Goal: Use online tool/utility: Utilize a website feature to perform a specific function

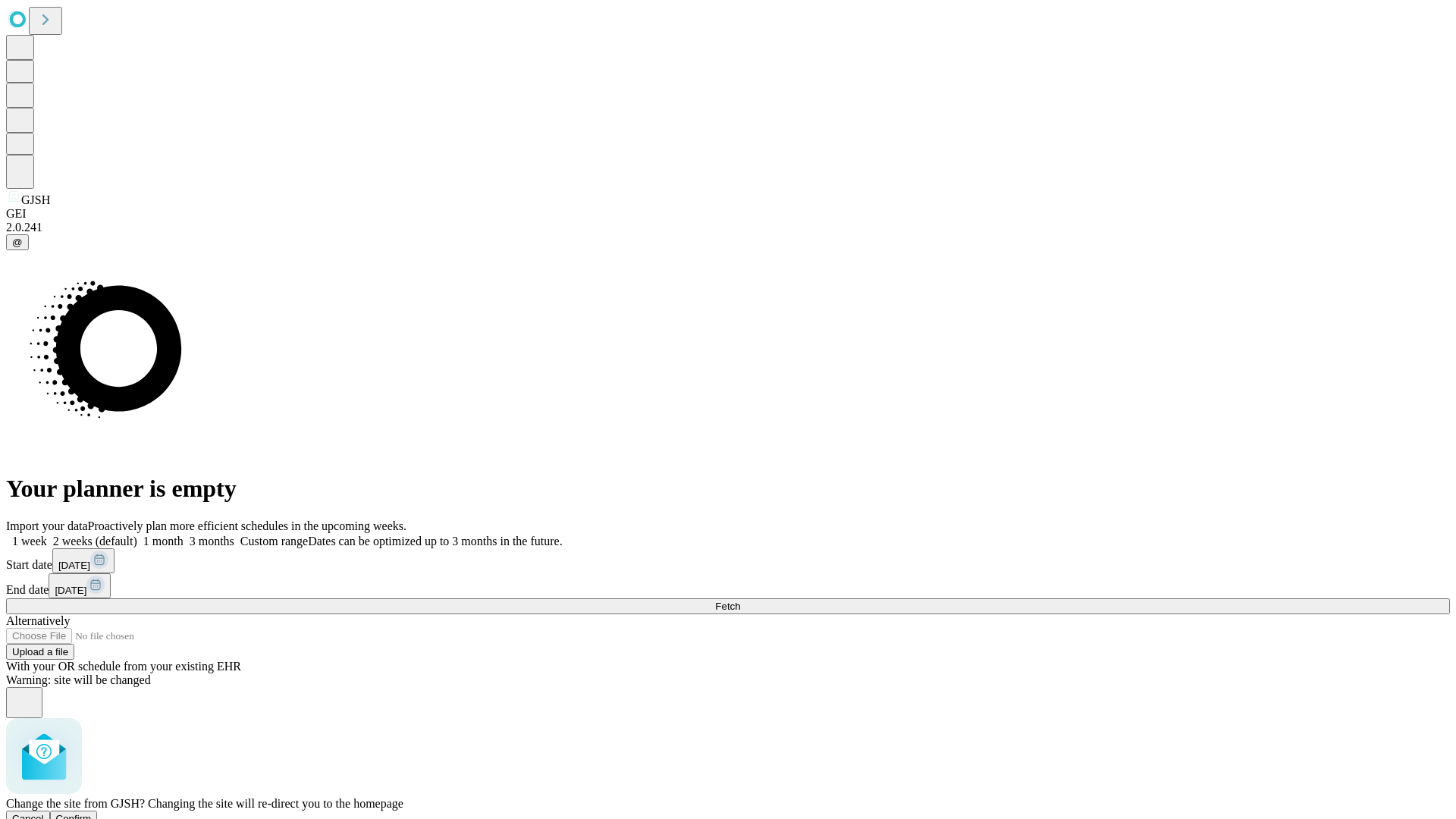
click at [92, 813] on span "Confirm" at bounding box center [74, 818] width 36 height 11
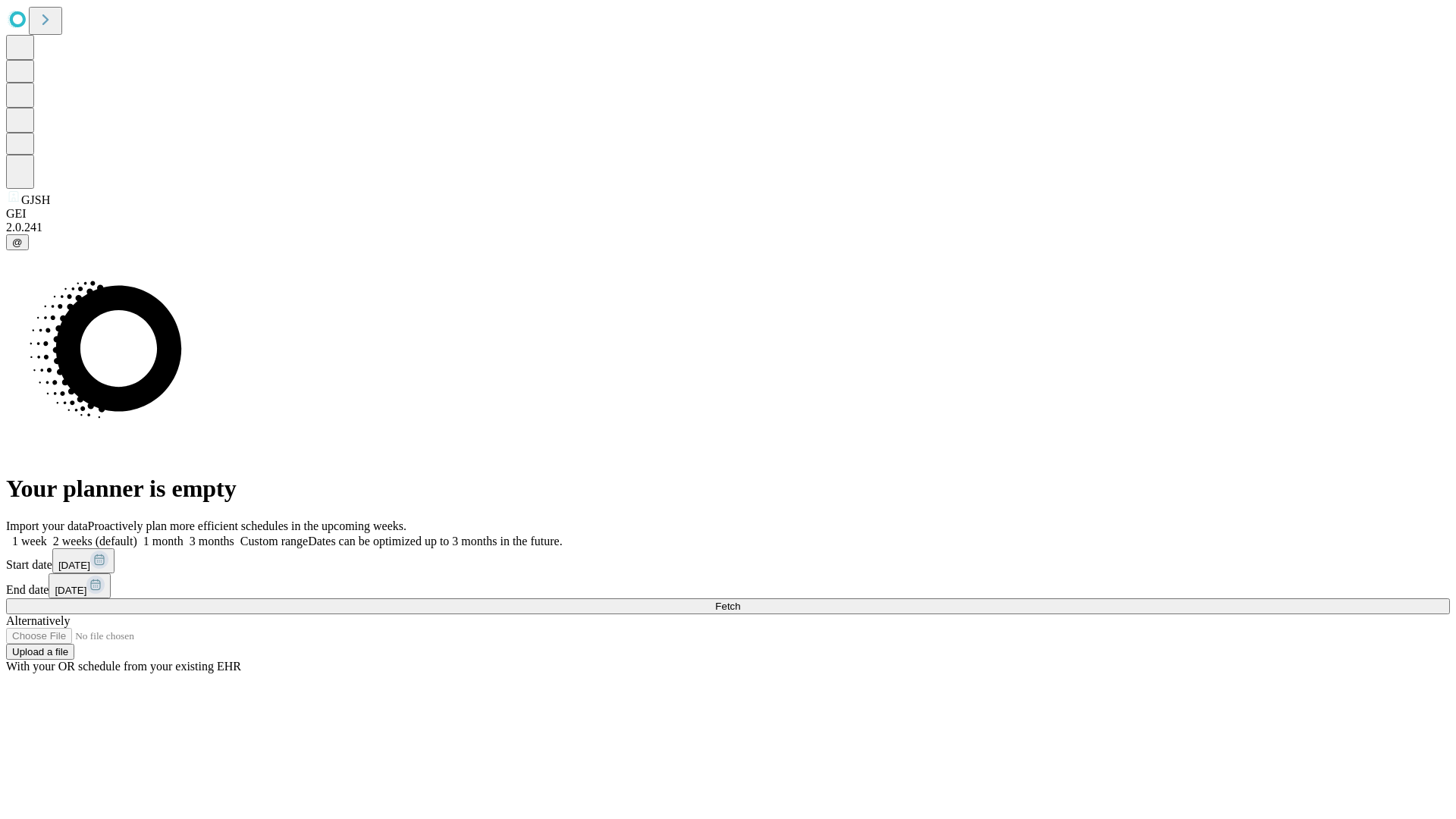
click at [183, 534] on label "1 month" at bounding box center [160, 540] width 47 height 13
click at [740, 600] on span "Fetch" at bounding box center [728, 605] width 25 height 11
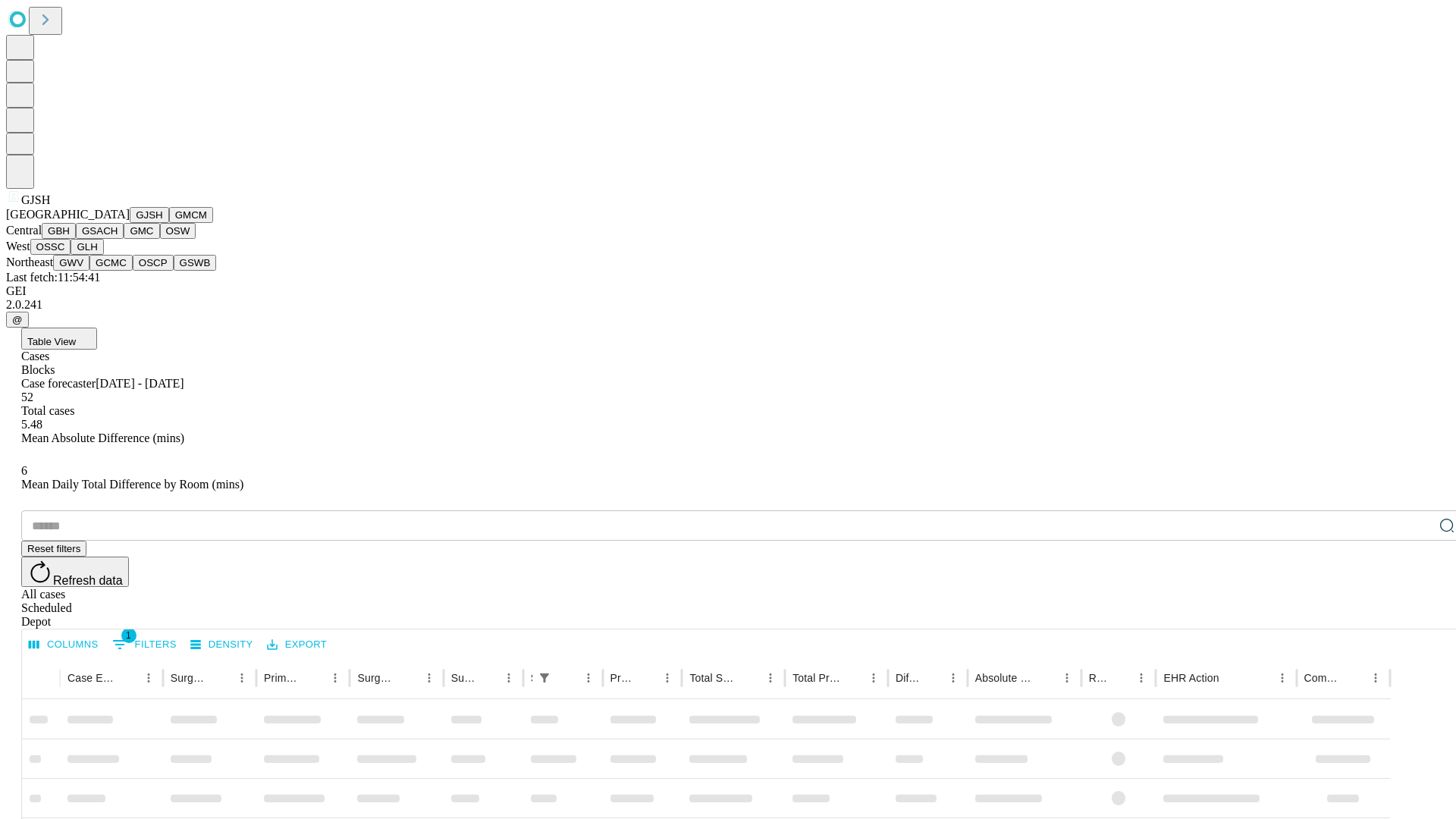
click at [169, 223] on button "GMCM" at bounding box center [191, 215] width 44 height 16
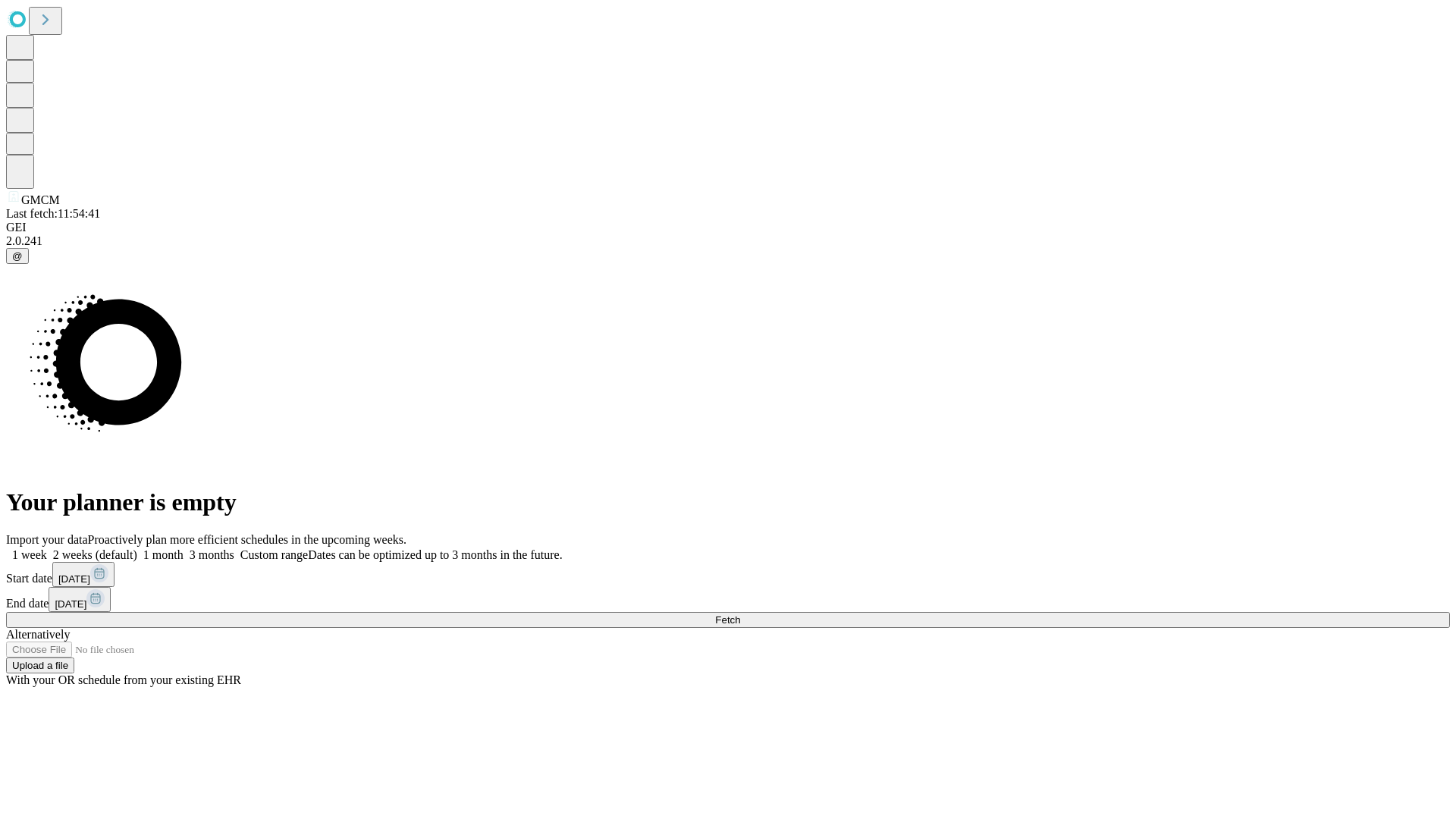
click at [183, 548] on label "1 month" at bounding box center [160, 554] width 47 height 13
click at [740, 614] on span "Fetch" at bounding box center [728, 620] width 25 height 11
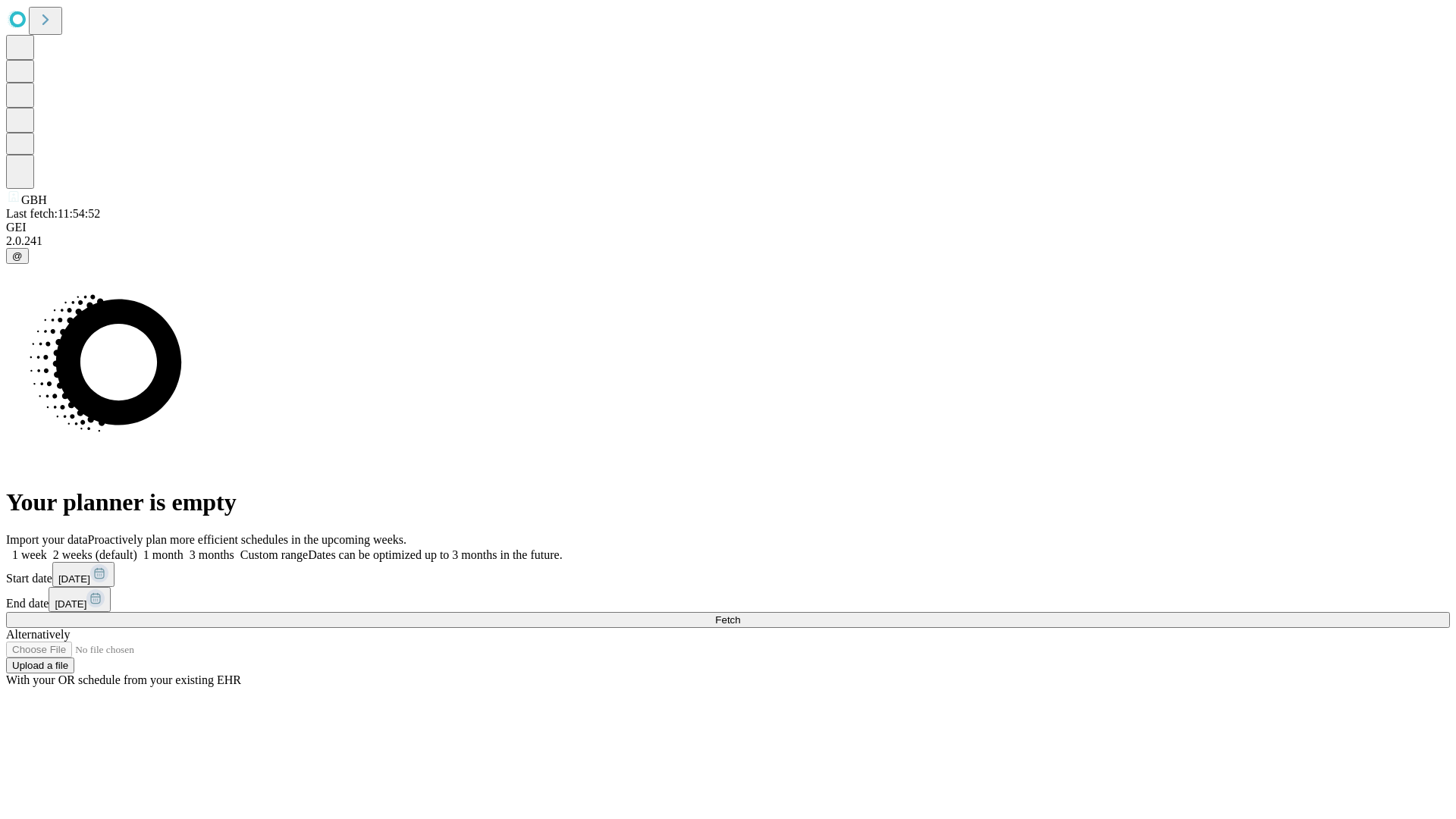
click at [740, 614] on span "Fetch" at bounding box center [728, 620] width 25 height 11
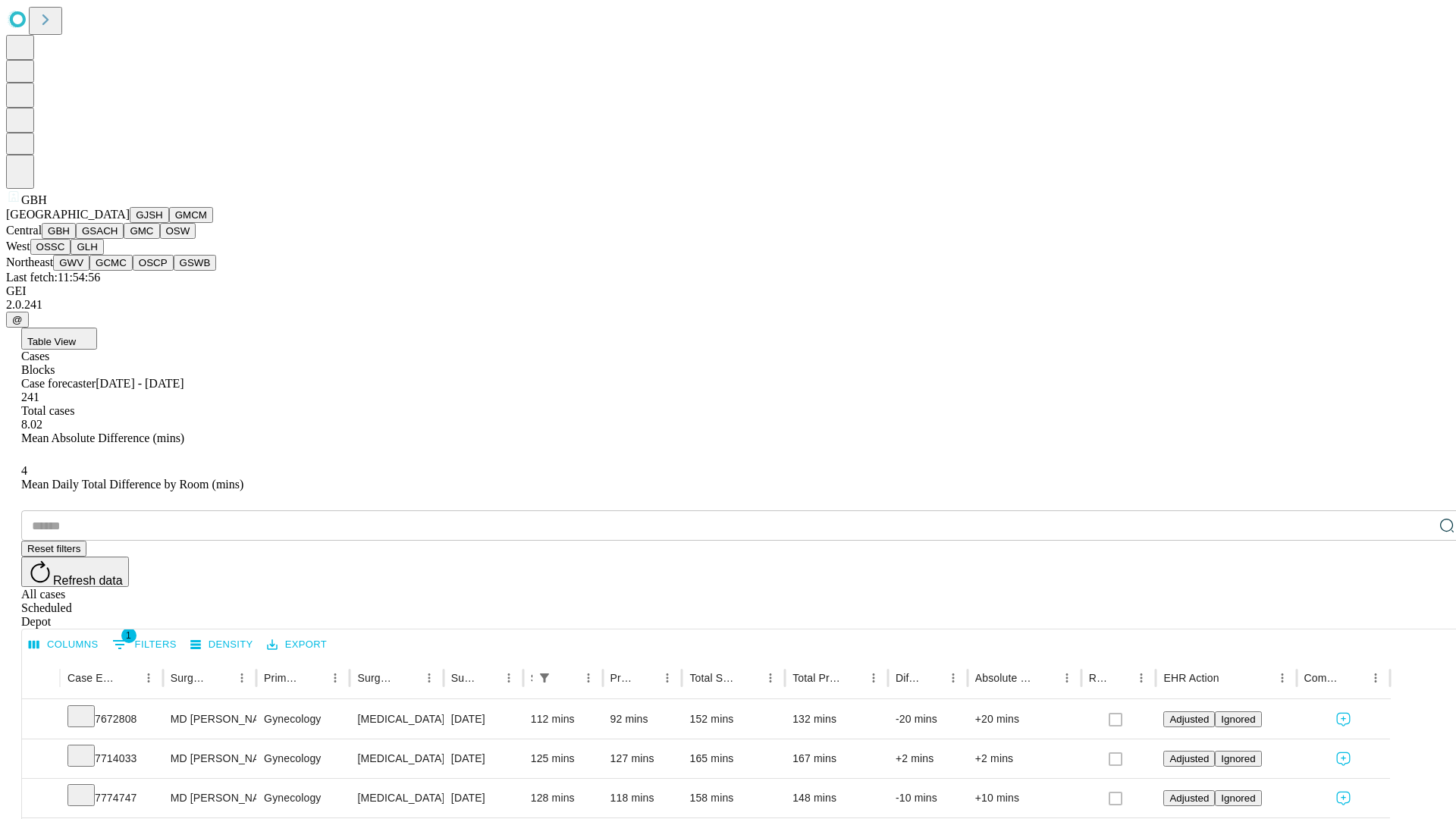
click at [118, 239] on button "GSACH" at bounding box center [100, 231] width 48 height 16
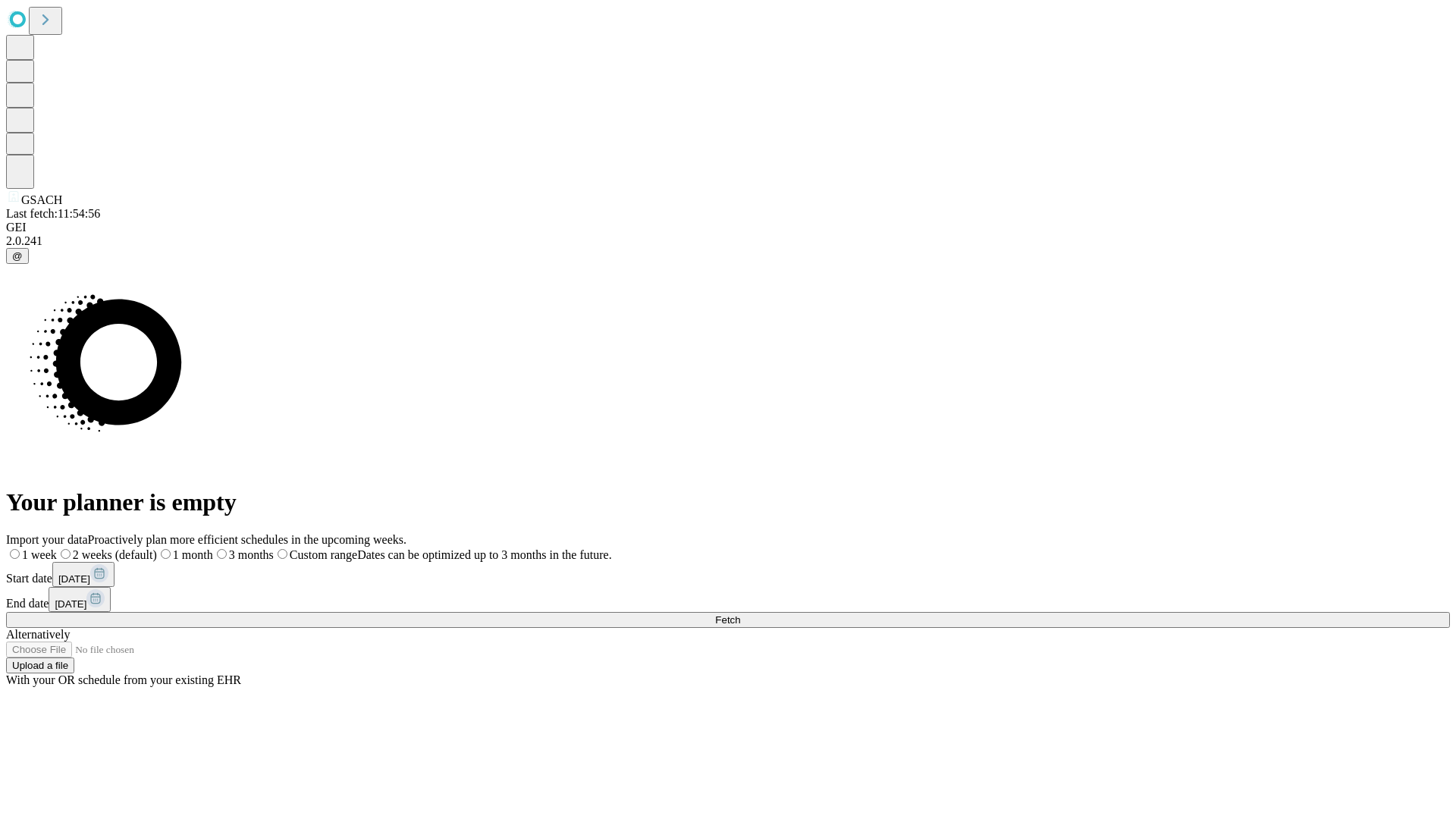
click at [213, 548] on label "1 month" at bounding box center [185, 554] width 56 height 13
click at [740, 614] on span "Fetch" at bounding box center [728, 620] width 25 height 11
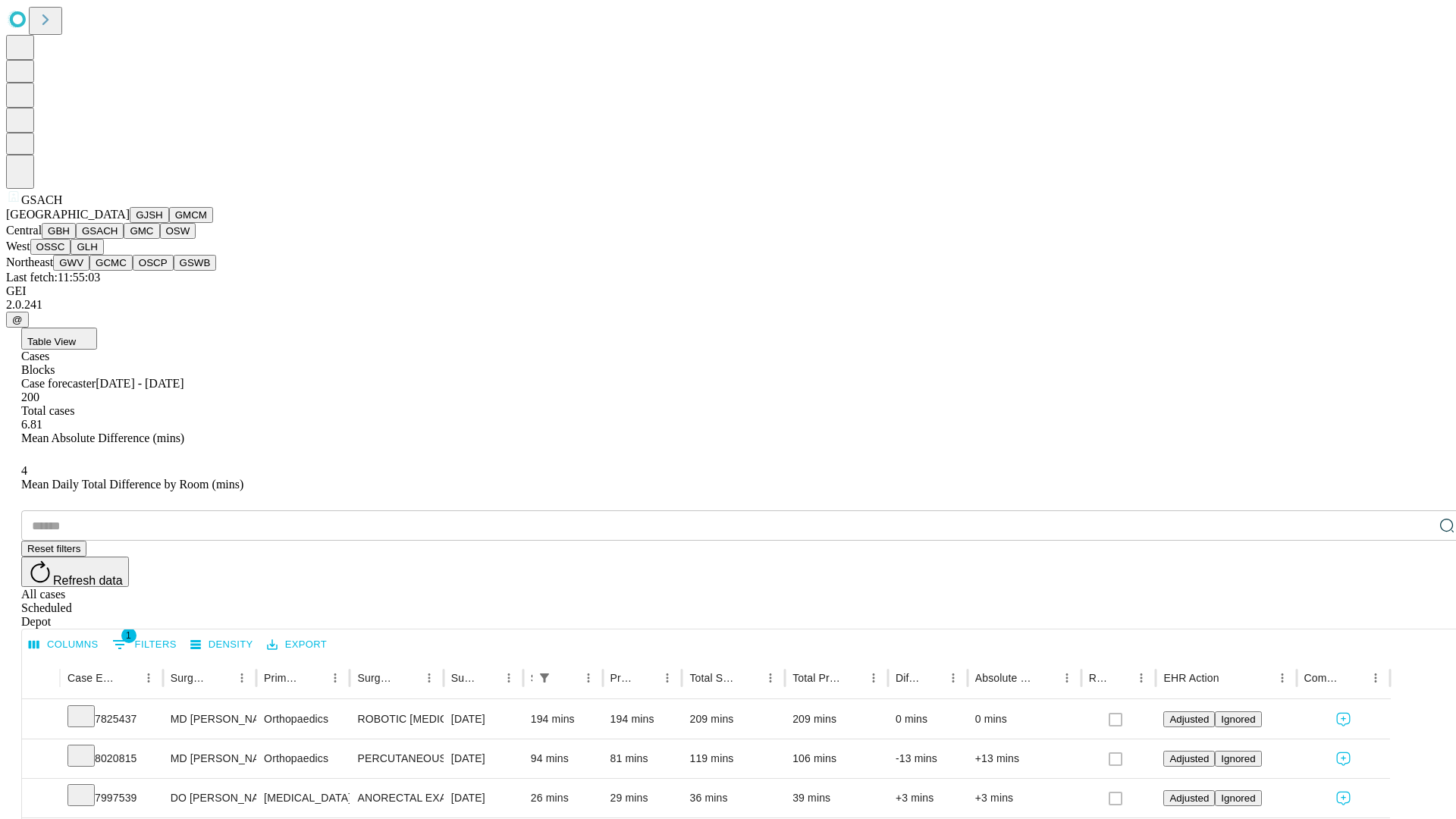
click at [123, 239] on button "GMC" at bounding box center [141, 231] width 36 height 16
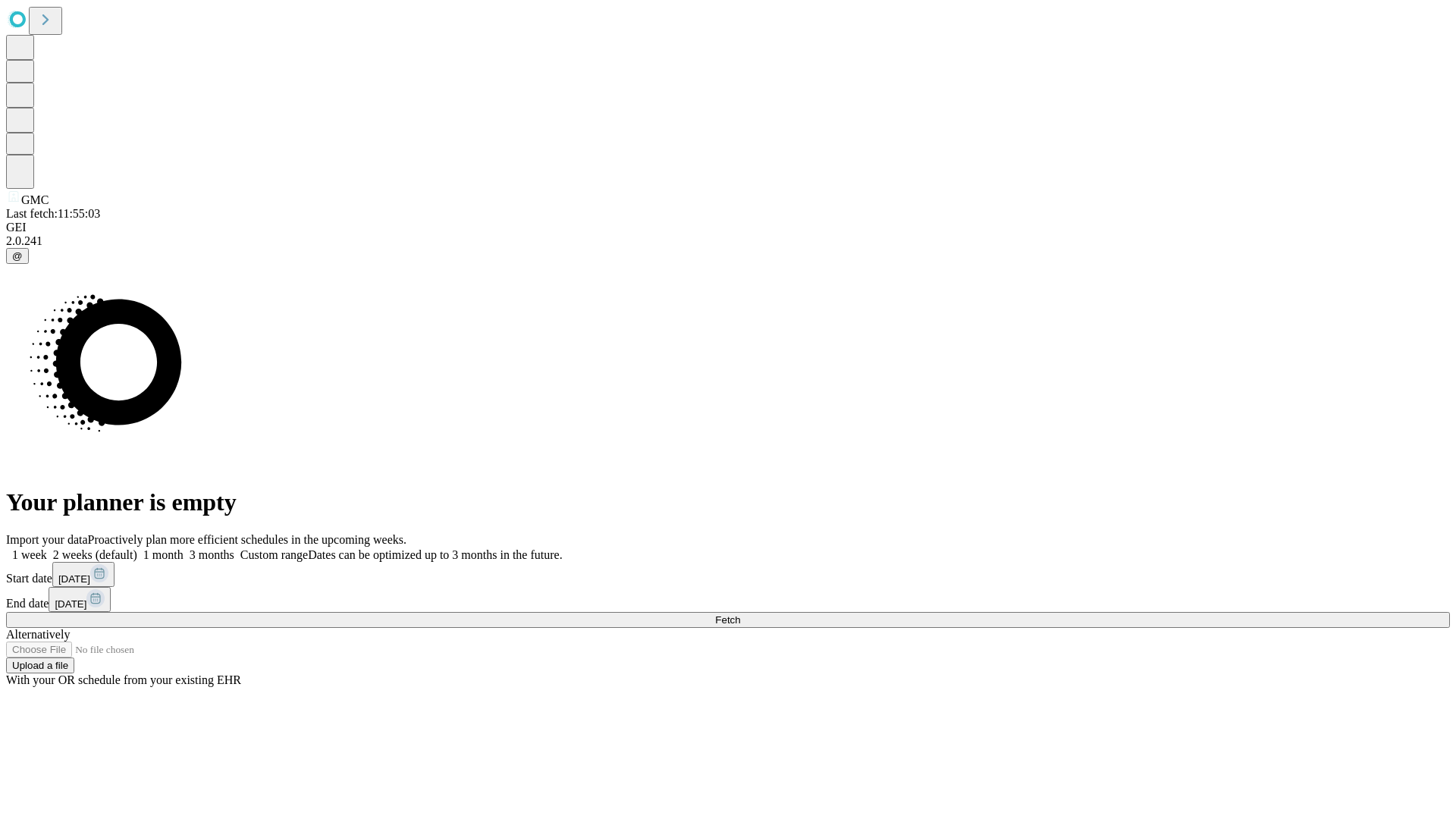
click at [183, 548] on label "1 month" at bounding box center [160, 554] width 47 height 13
click at [740, 614] on span "Fetch" at bounding box center [728, 620] width 25 height 11
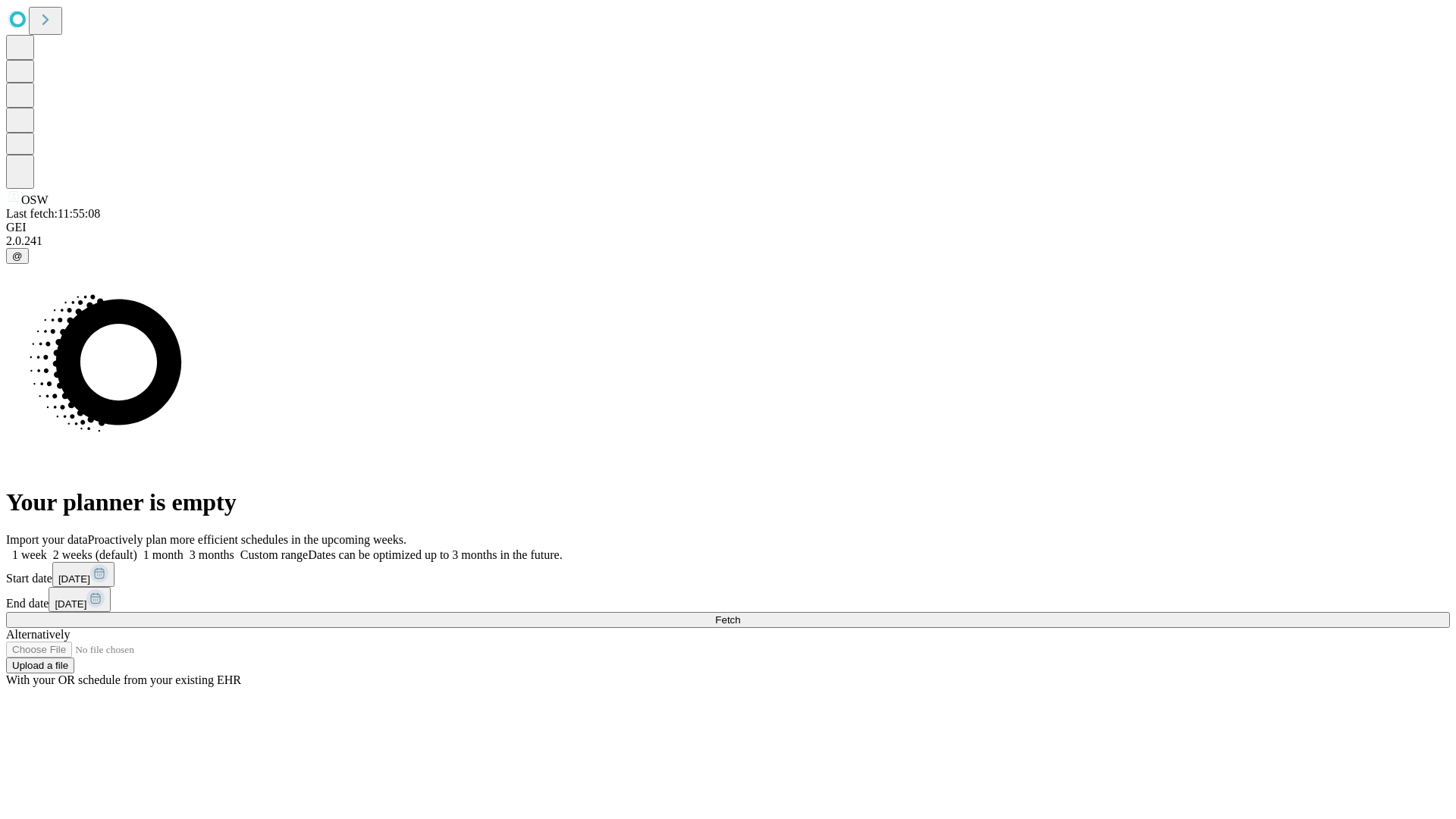
click at [183, 548] on label "1 month" at bounding box center [160, 554] width 47 height 13
click at [740, 614] on span "Fetch" at bounding box center [728, 620] width 25 height 11
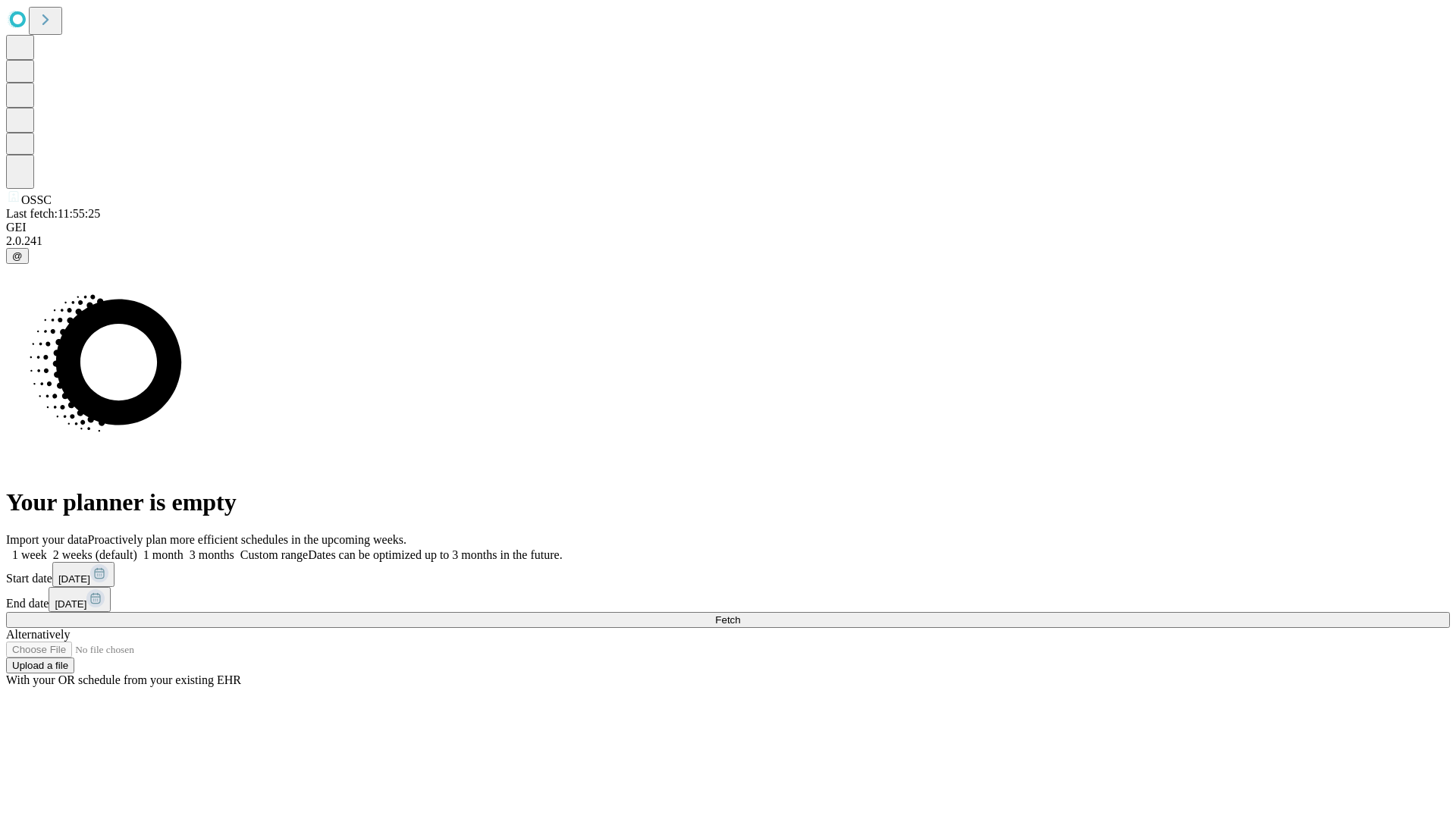
click at [740, 614] on span "Fetch" at bounding box center [728, 620] width 25 height 11
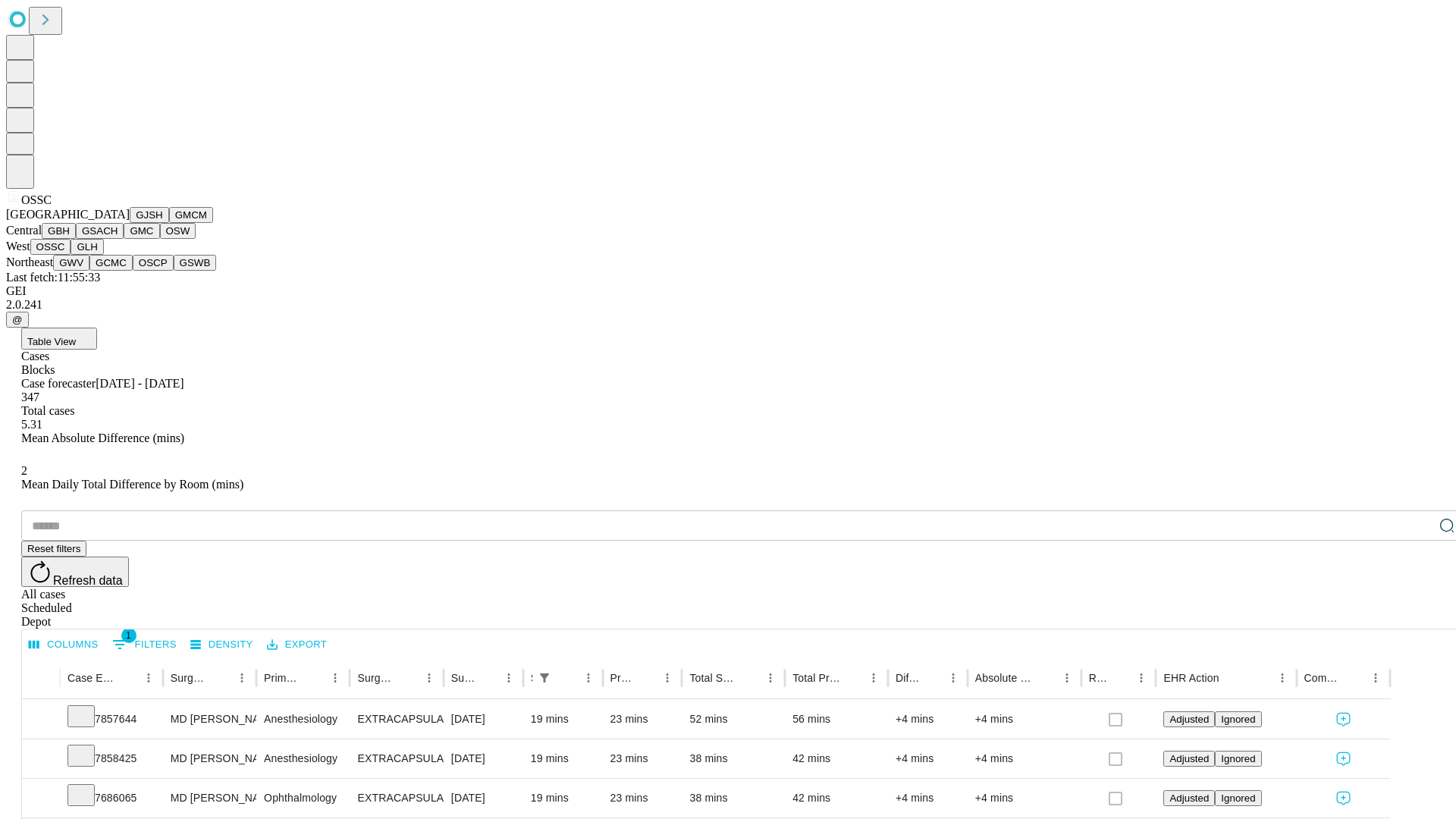
click at [103, 254] on button "GLH" at bounding box center [86, 247] width 33 height 16
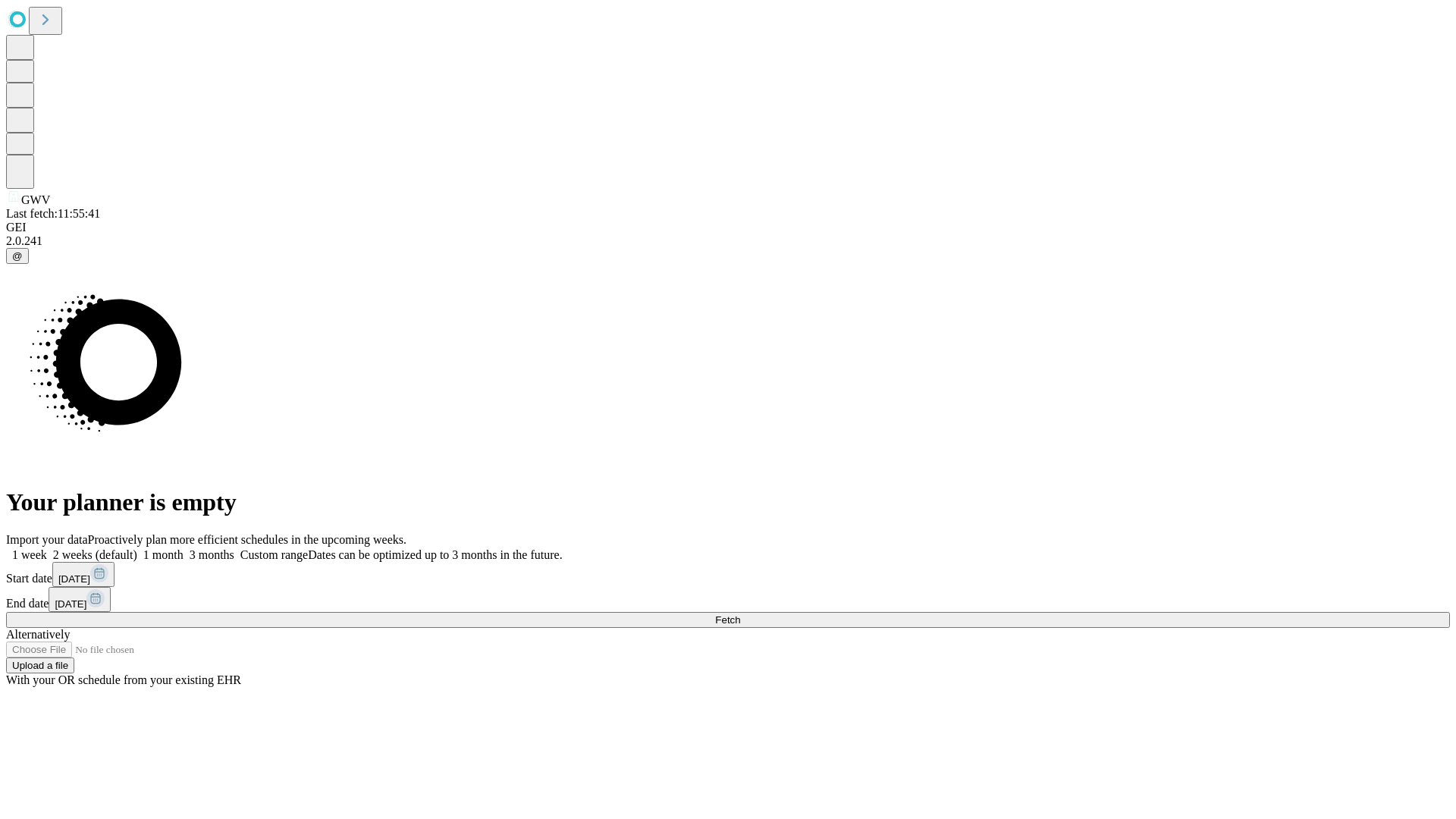
click at [183, 548] on label "1 month" at bounding box center [160, 554] width 47 height 13
click at [740, 614] on span "Fetch" at bounding box center [728, 620] width 25 height 11
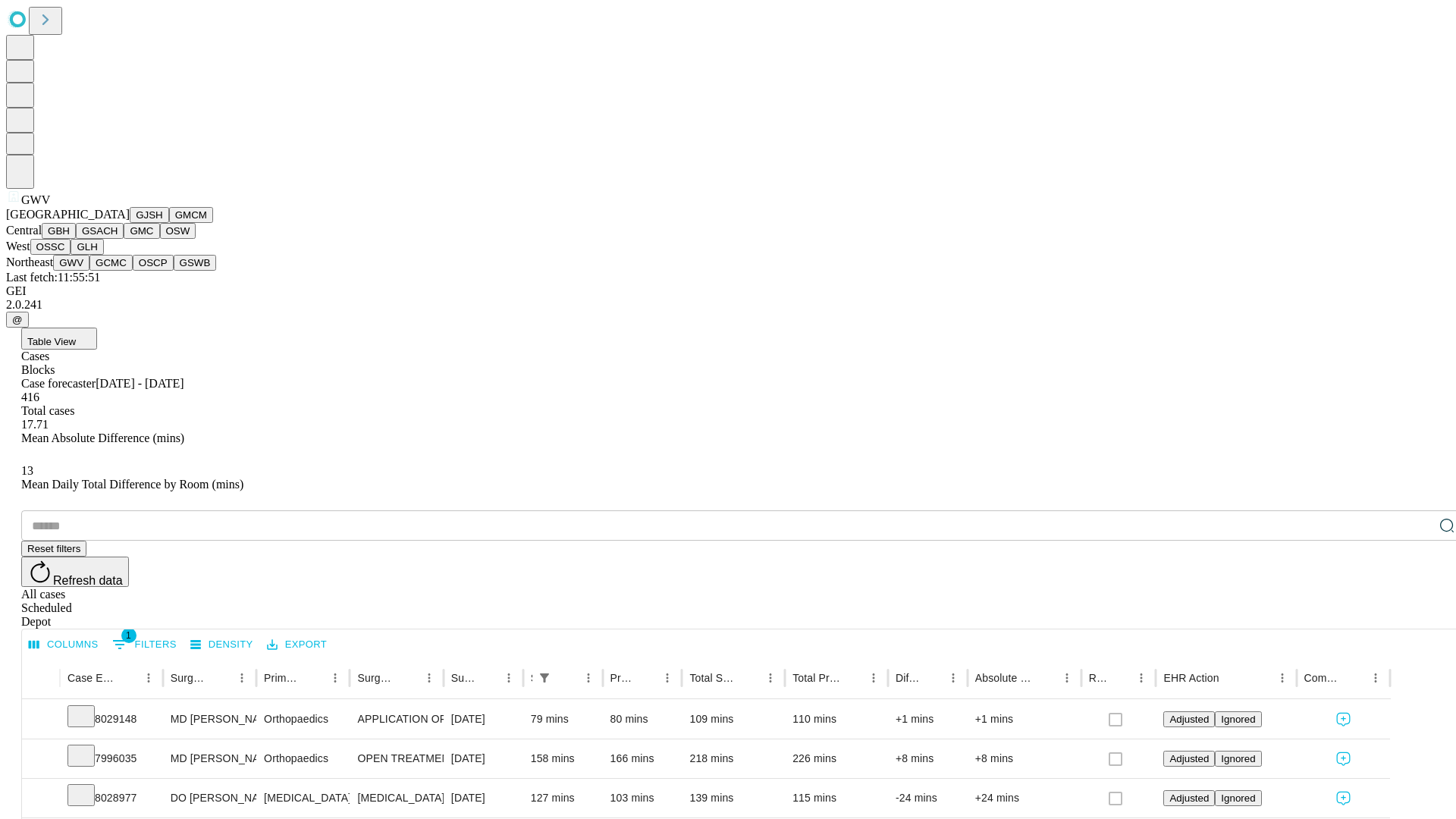
click at [118, 270] on button "GCMC" at bounding box center [111, 262] width 43 height 16
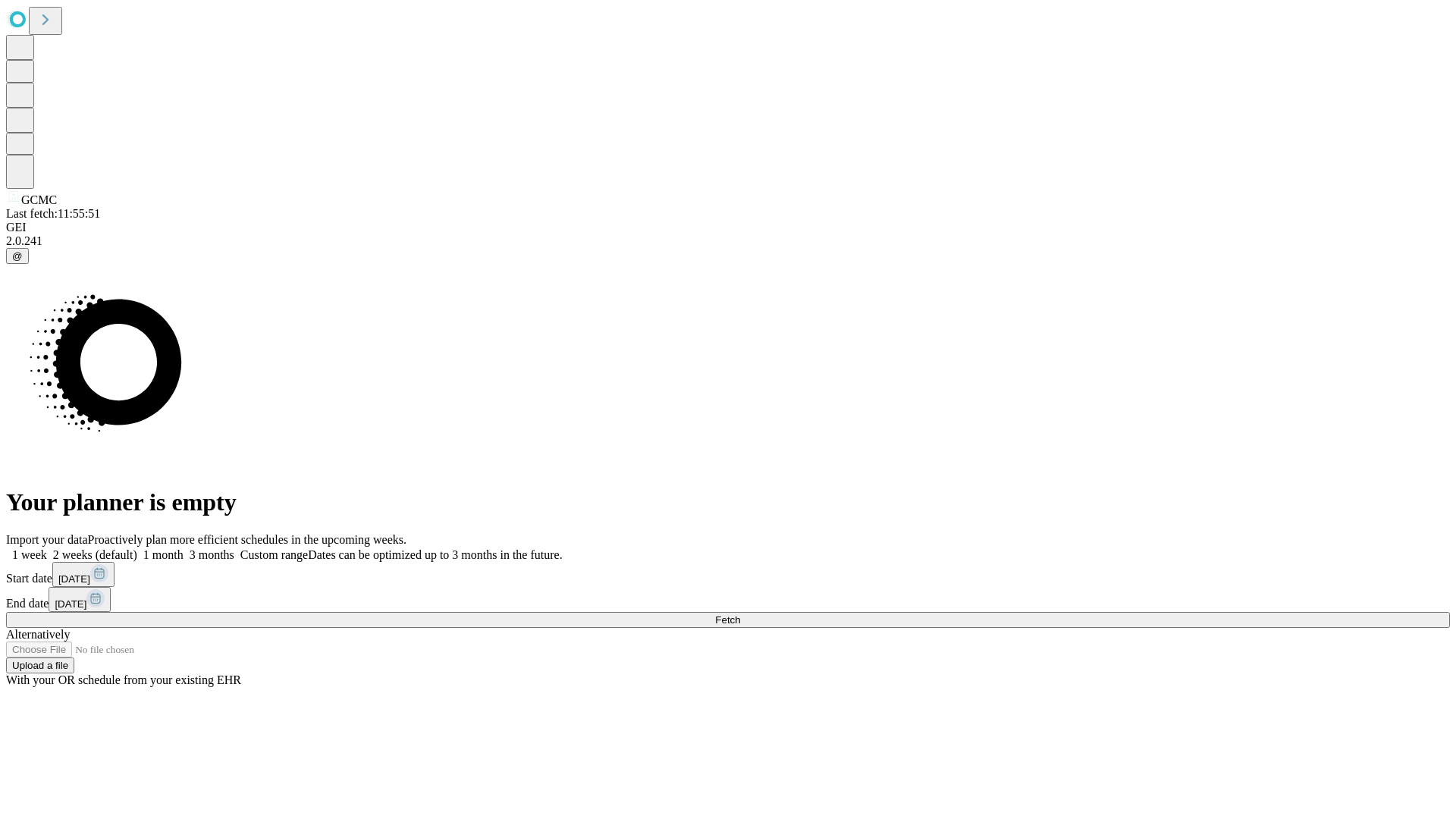
click at [183, 548] on label "1 month" at bounding box center [160, 554] width 47 height 13
click at [740, 614] on span "Fetch" at bounding box center [728, 620] width 25 height 11
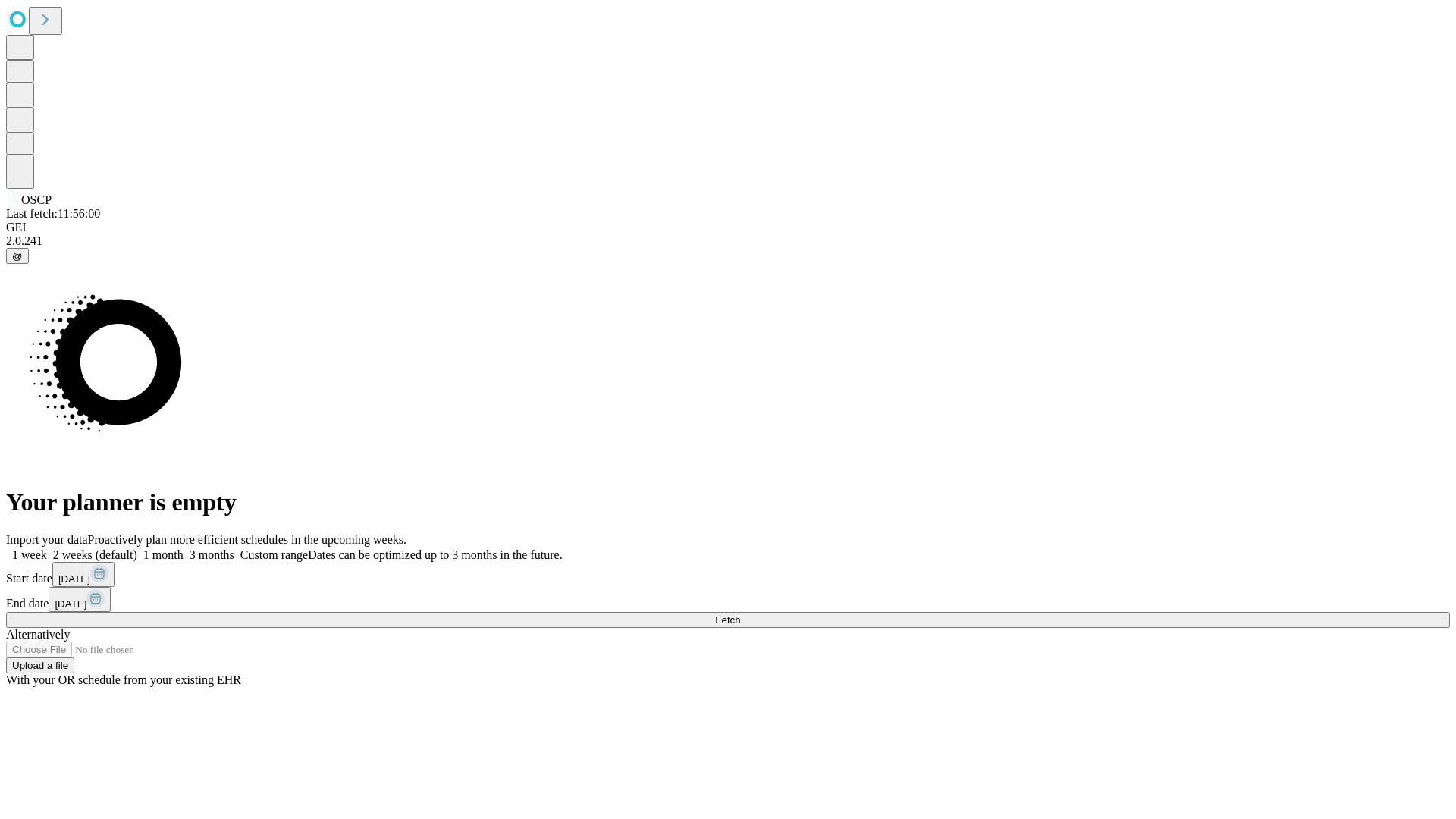
click at [183, 548] on label "1 month" at bounding box center [160, 554] width 47 height 13
click at [740, 614] on span "Fetch" at bounding box center [728, 620] width 25 height 11
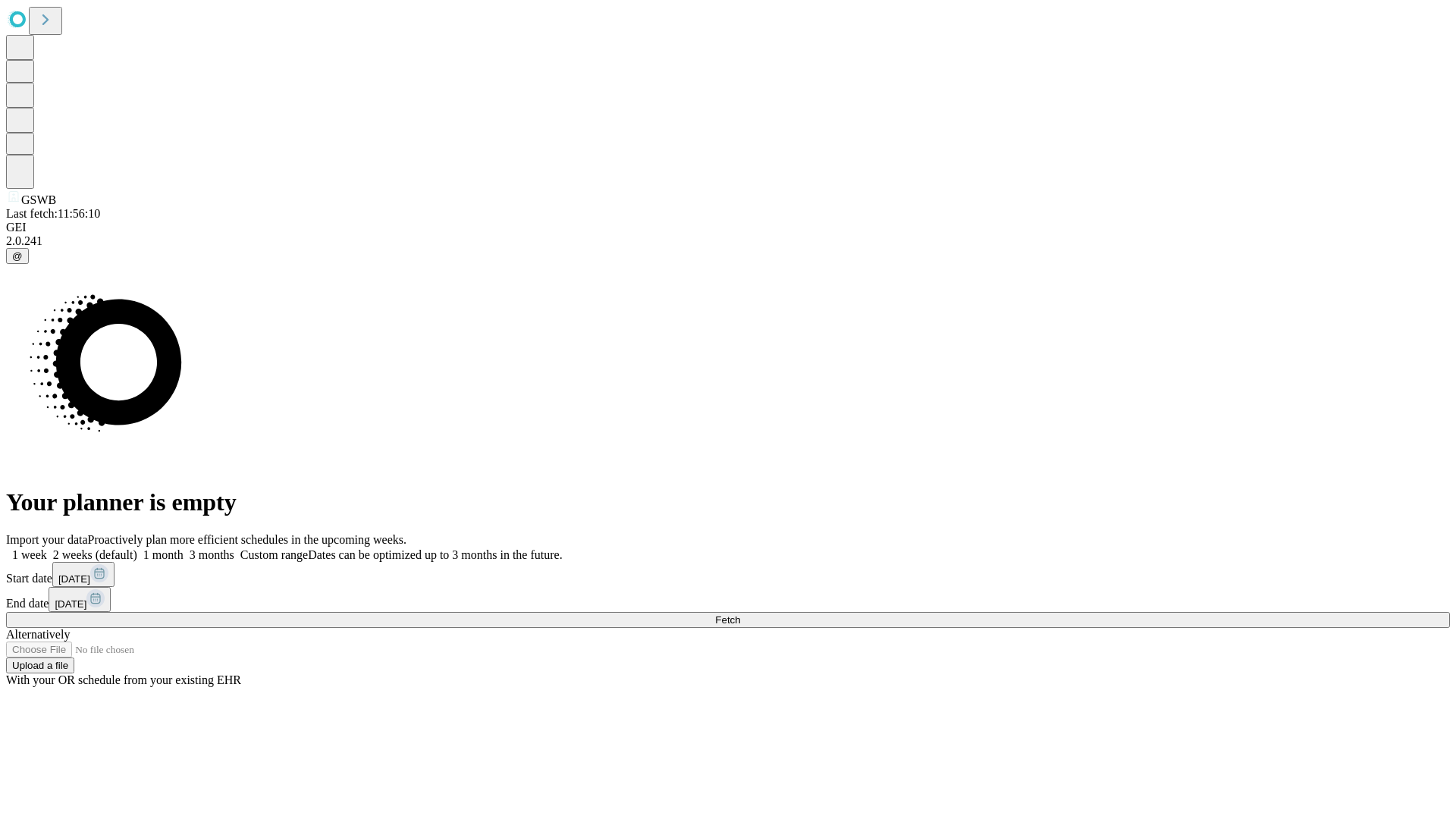
click at [183, 548] on label "1 month" at bounding box center [160, 554] width 47 height 13
click at [740, 614] on span "Fetch" at bounding box center [728, 620] width 25 height 11
